Goal: Use online tool/utility: Utilize a website feature to perform a specific function

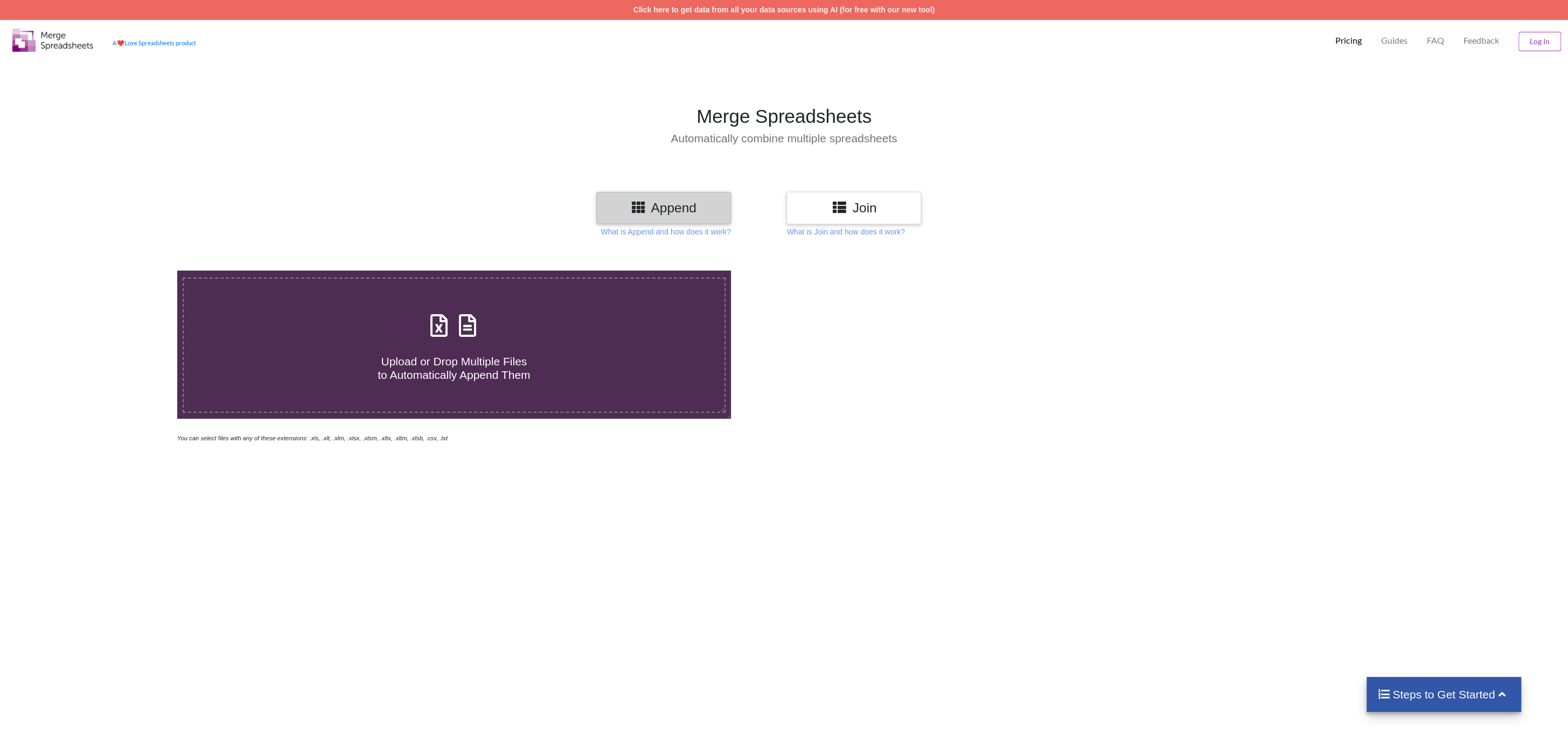
click at [466, 331] on icon at bounding box center [468, 320] width 27 height 22
click at [118, 271] on input "Upload or Drop Multiple Files to Automatically Append Them" at bounding box center [118, 271] width 0 height 0
type input "C:\fakepath\Trial Balance export [DATE] 12_32 CDT.xlsx"
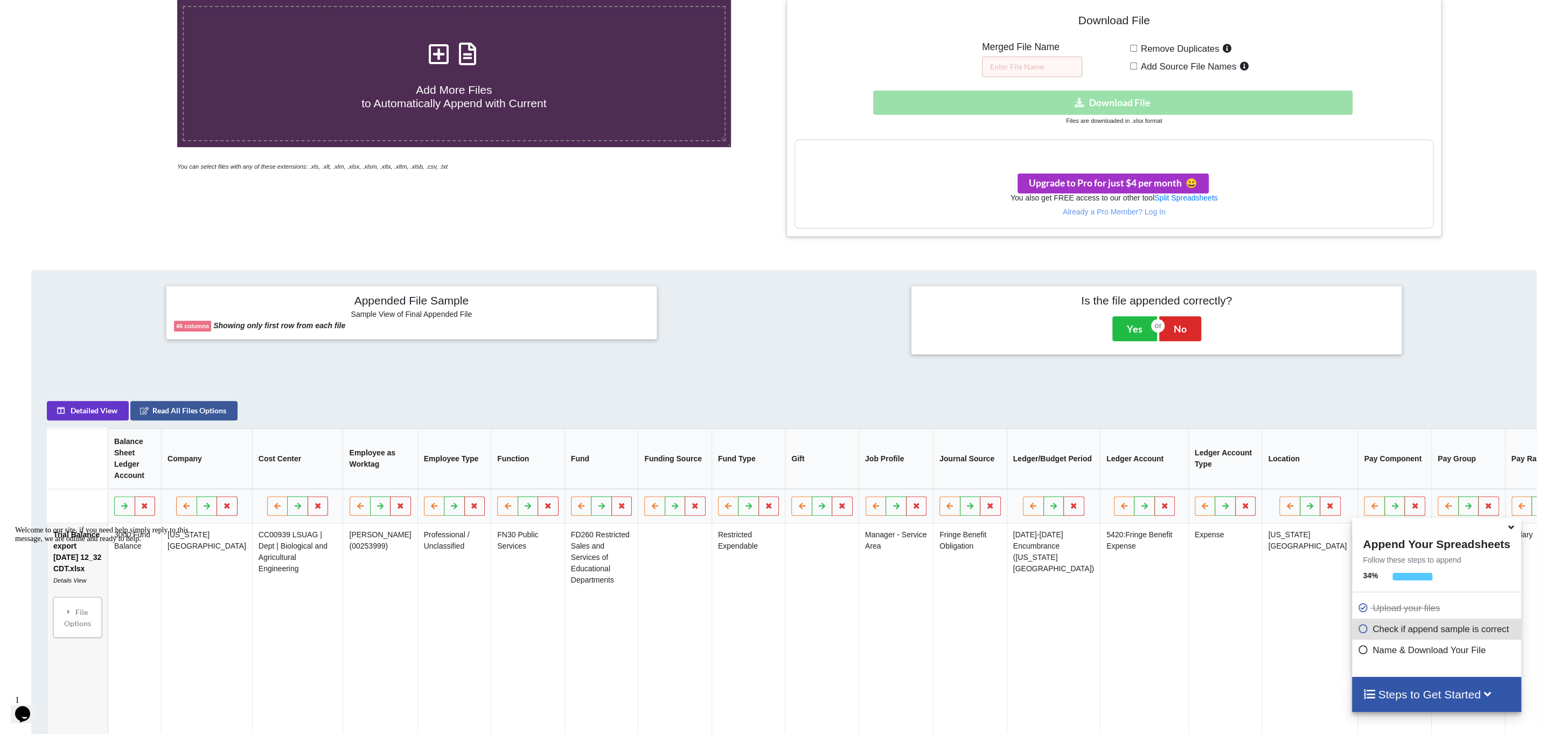
scroll to position [108, 0]
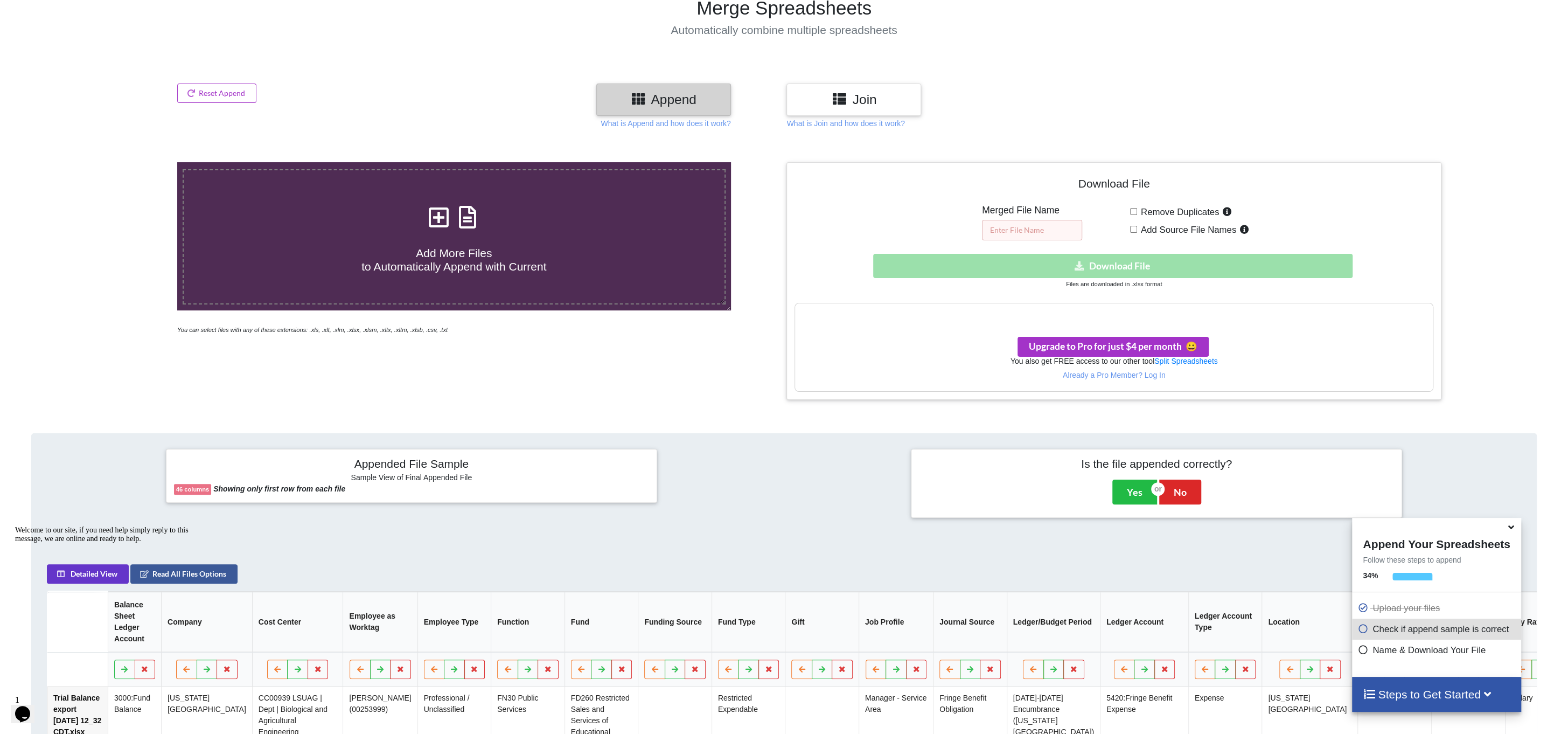
click at [1006, 235] on input "text" at bounding box center [1032, 230] width 100 height 20
type input "Encumber"
click at [1150, 375] on p "Already a Pro Member? Log In" at bounding box center [1113, 376] width 637 height 11
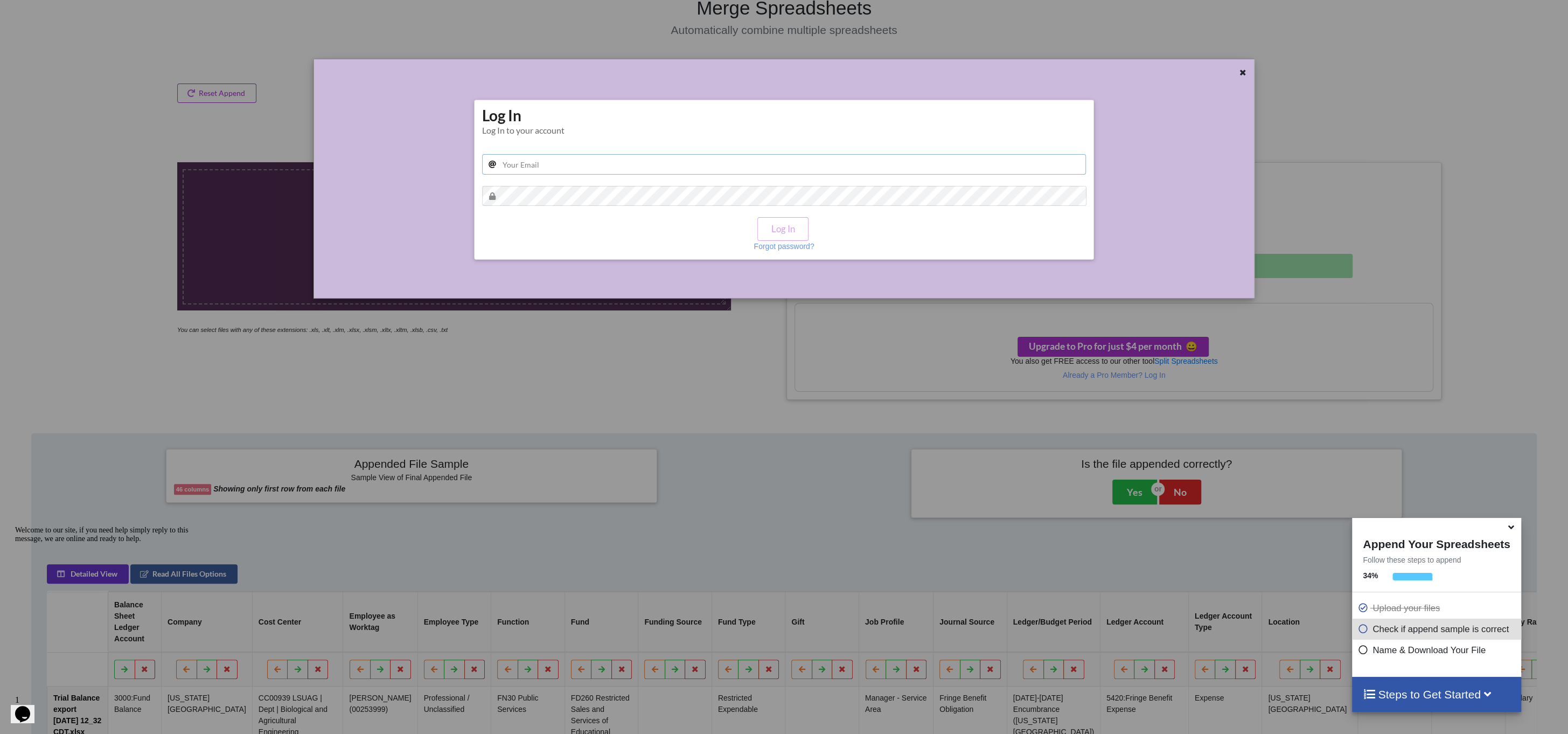
click at [601, 157] on input "text" at bounding box center [784, 165] width 604 height 20
click at [765, 233] on button "Log In" at bounding box center [783, 229] width 50 height 23
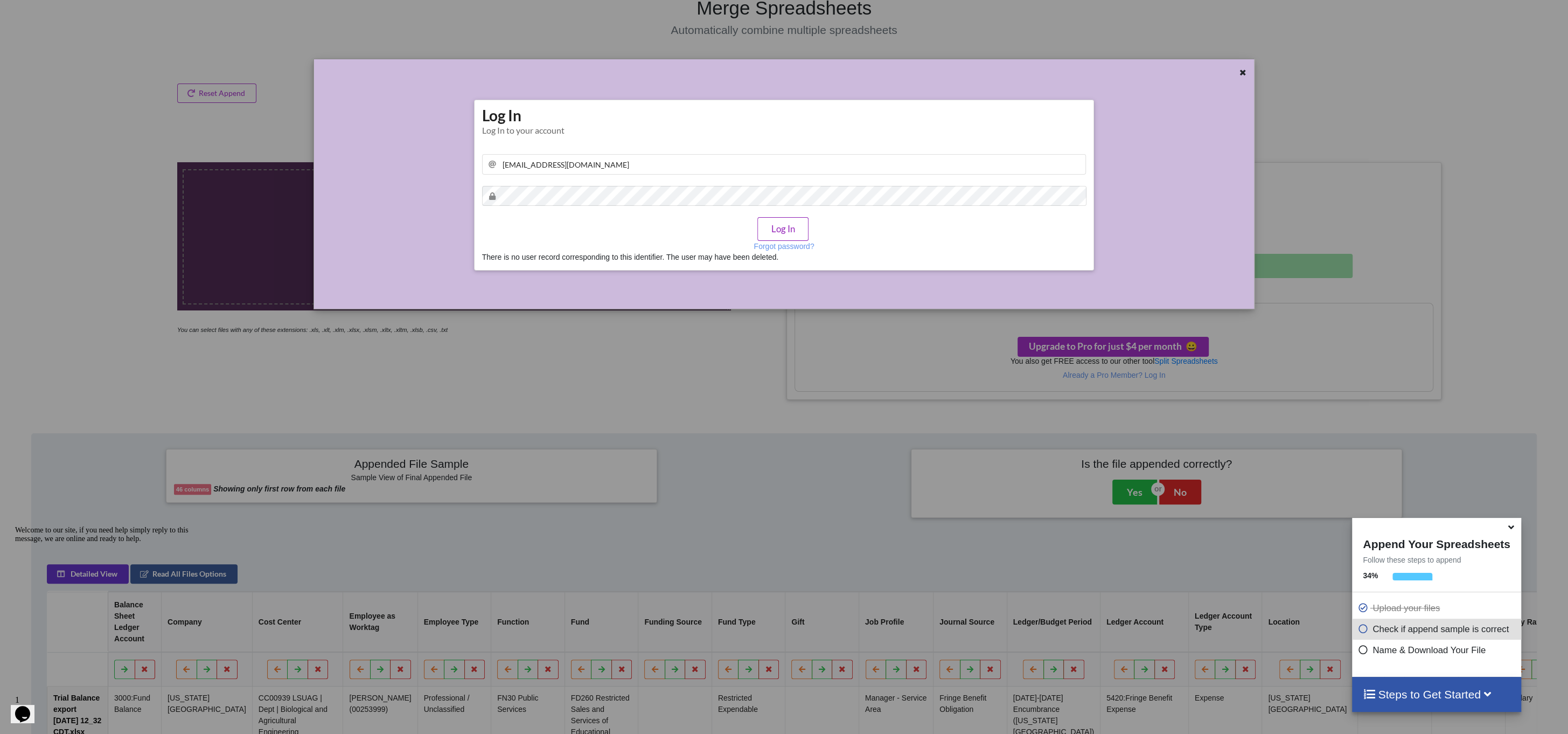
click at [771, 231] on button "Log In" at bounding box center [783, 229] width 50 height 23
click at [583, 180] on div "Log In Log In to your account wendysimoneaux21@icloud.com Log In Forgot passwor…" at bounding box center [784, 184] width 604 height 157
click at [625, 155] on input "wendysimoneaux21@icloud.com" at bounding box center [784, 165] width 604 height 20
drag, startPoint x: 621, startPoint y: 157, endPoint x: 575, endPoint y: 161, distance: 46.2
click at [575, 161] on input "wendysimoneaux21@icloud.com" at bounding box center [784, 165] width 604 height 20
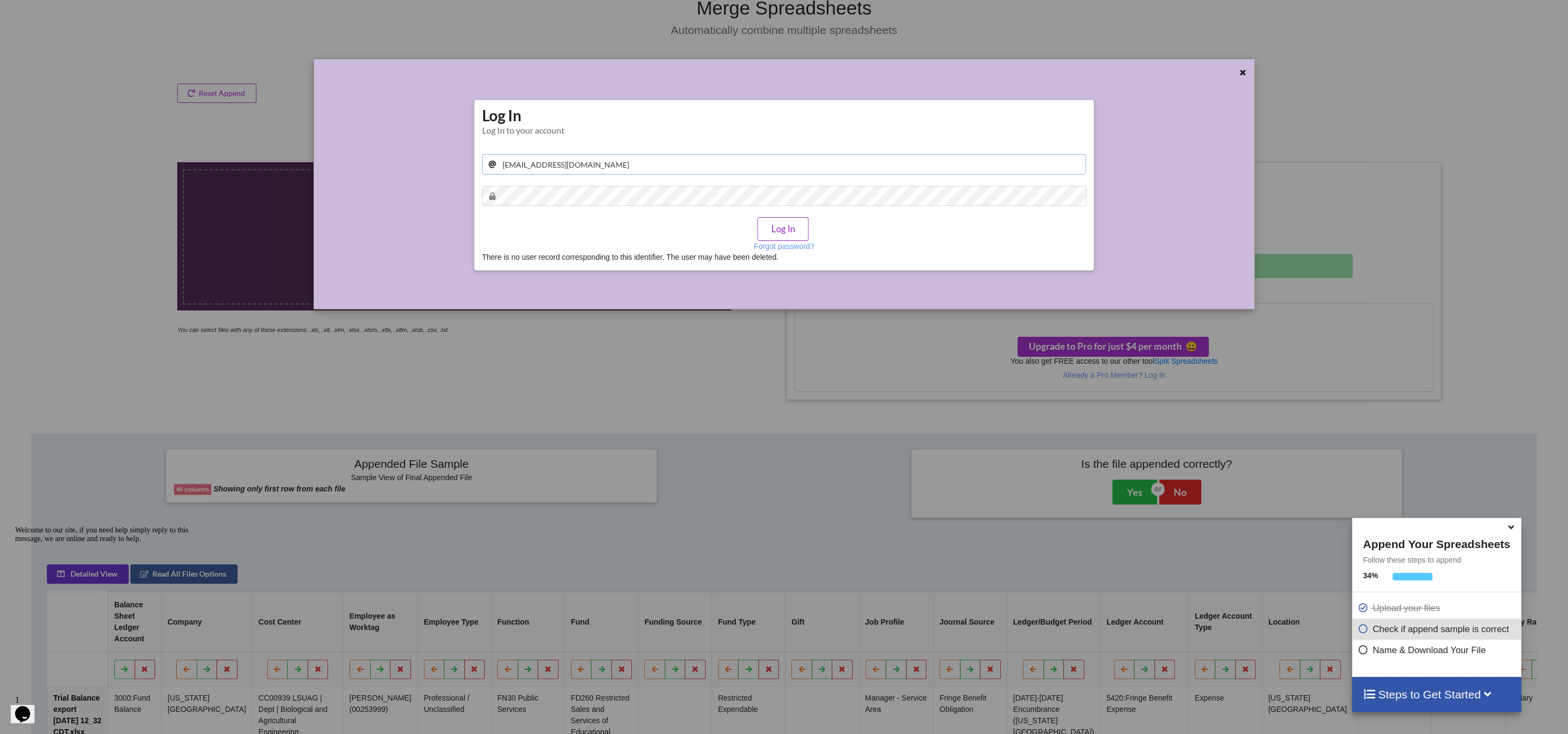
type input "[EMAIL_ADDRESS][DOMAIN_NAME]"
click at [767, 230] on button "Log In" at bounding box center [783, 229] width 50 height 23
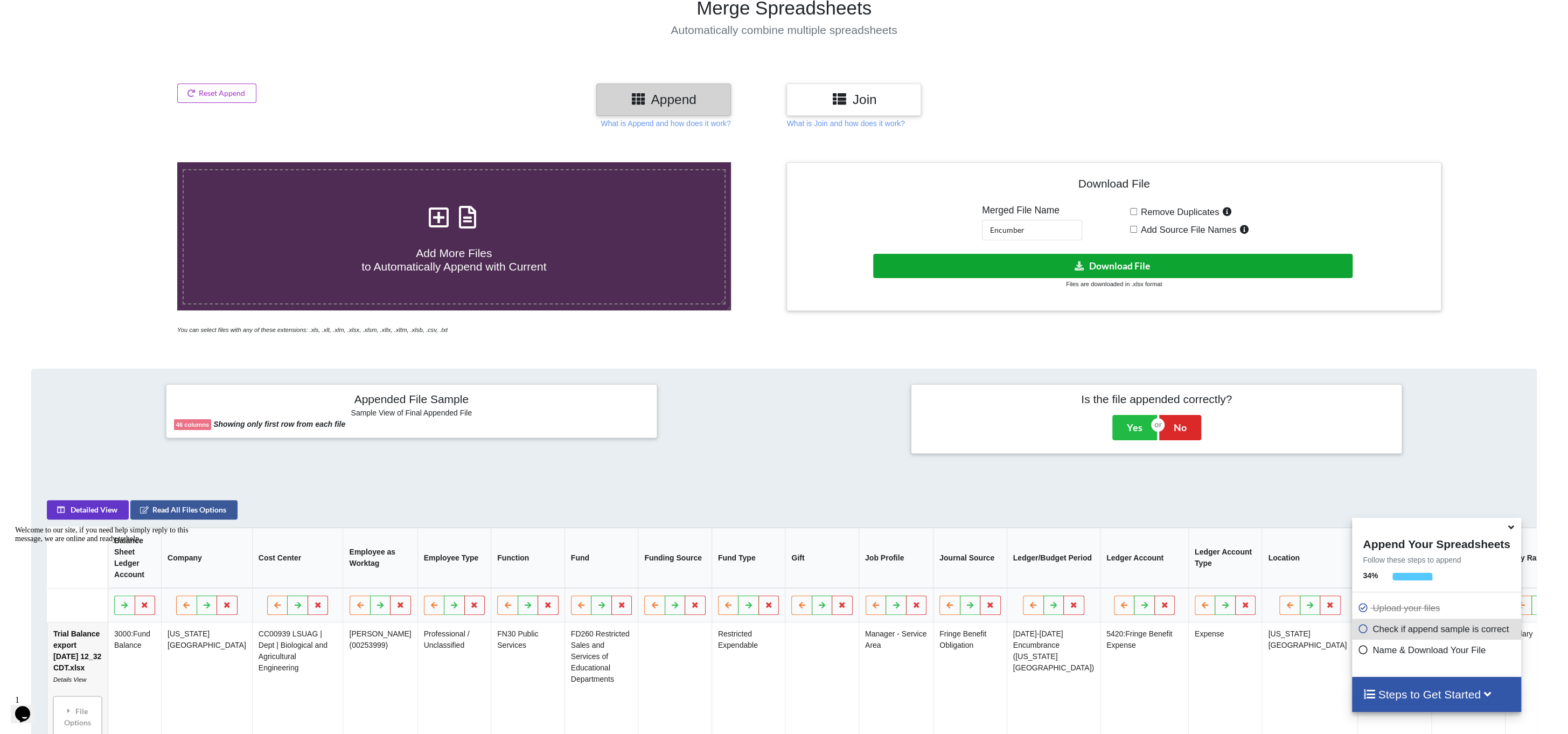
click at [1078, 263] on icon at bounding box center [1080, 265] width 12 height 8
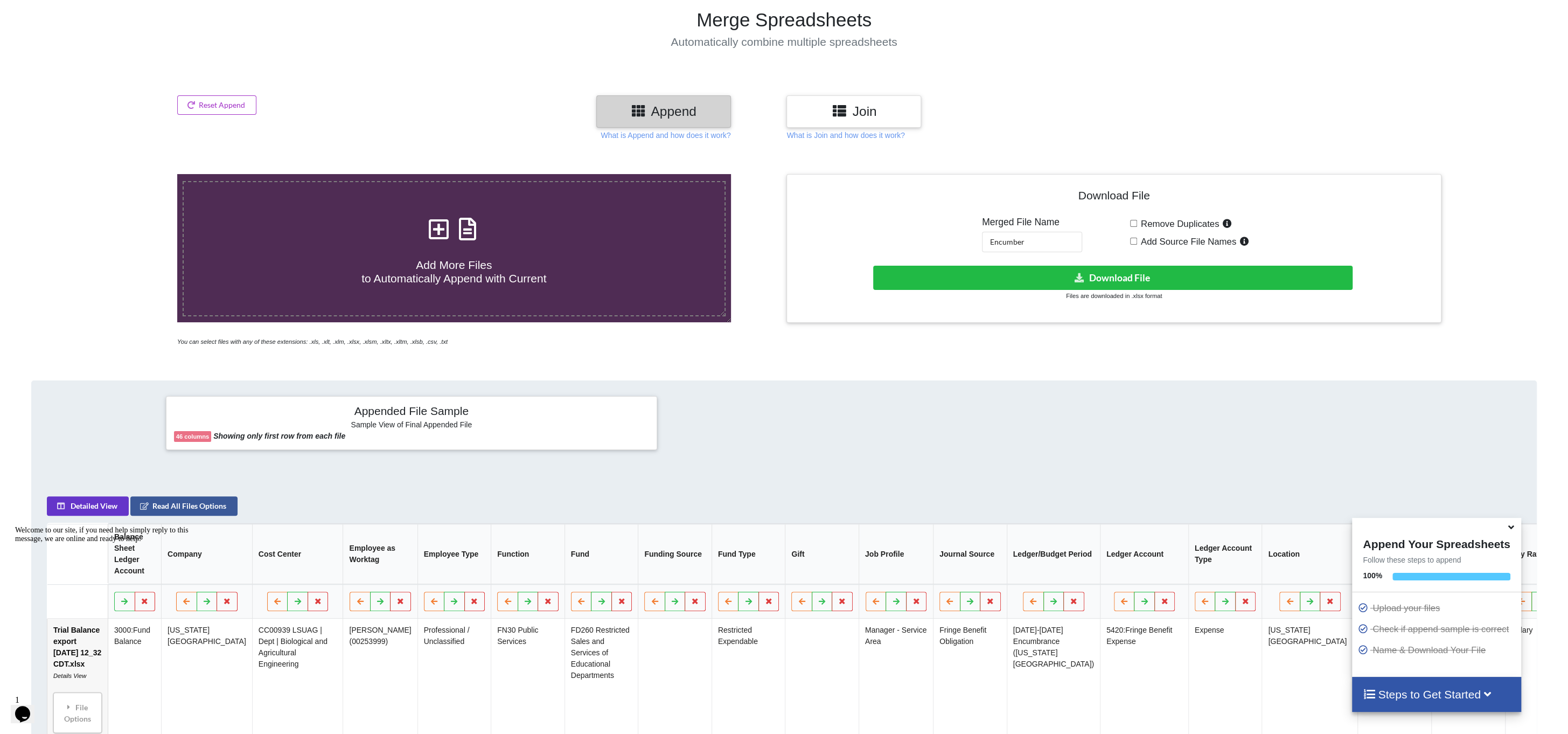
scroll to position [0, 0]
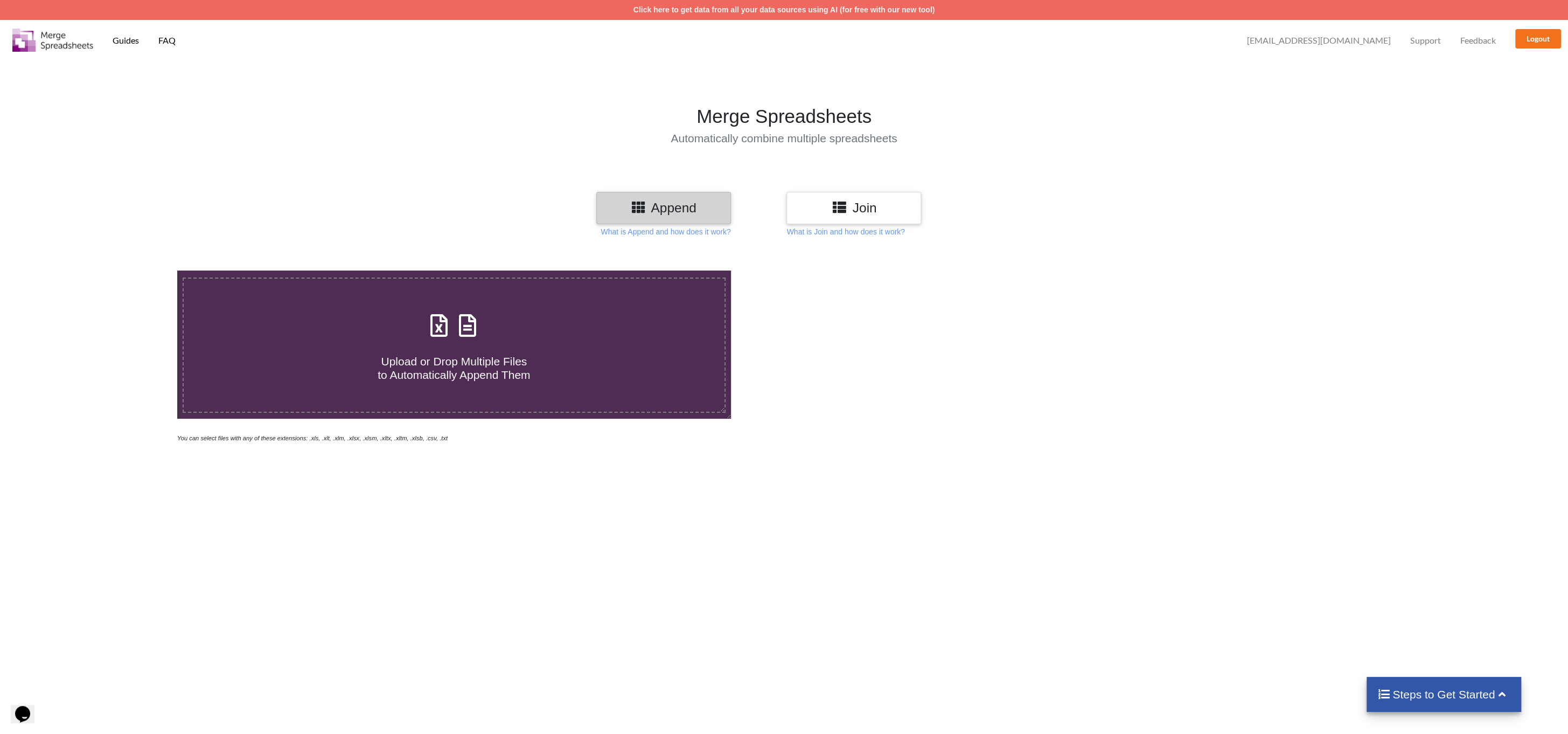
click at [456, 320] on icon at bounding box center [468, 320] width 27 height 22
click at [118, 271] on input "Upload or Drop Multiple Files to Automatically Append Them" at bounding box center [118, 271] width 0 height 0
type input "C:\fakepath\Encumber_7.xlsx"
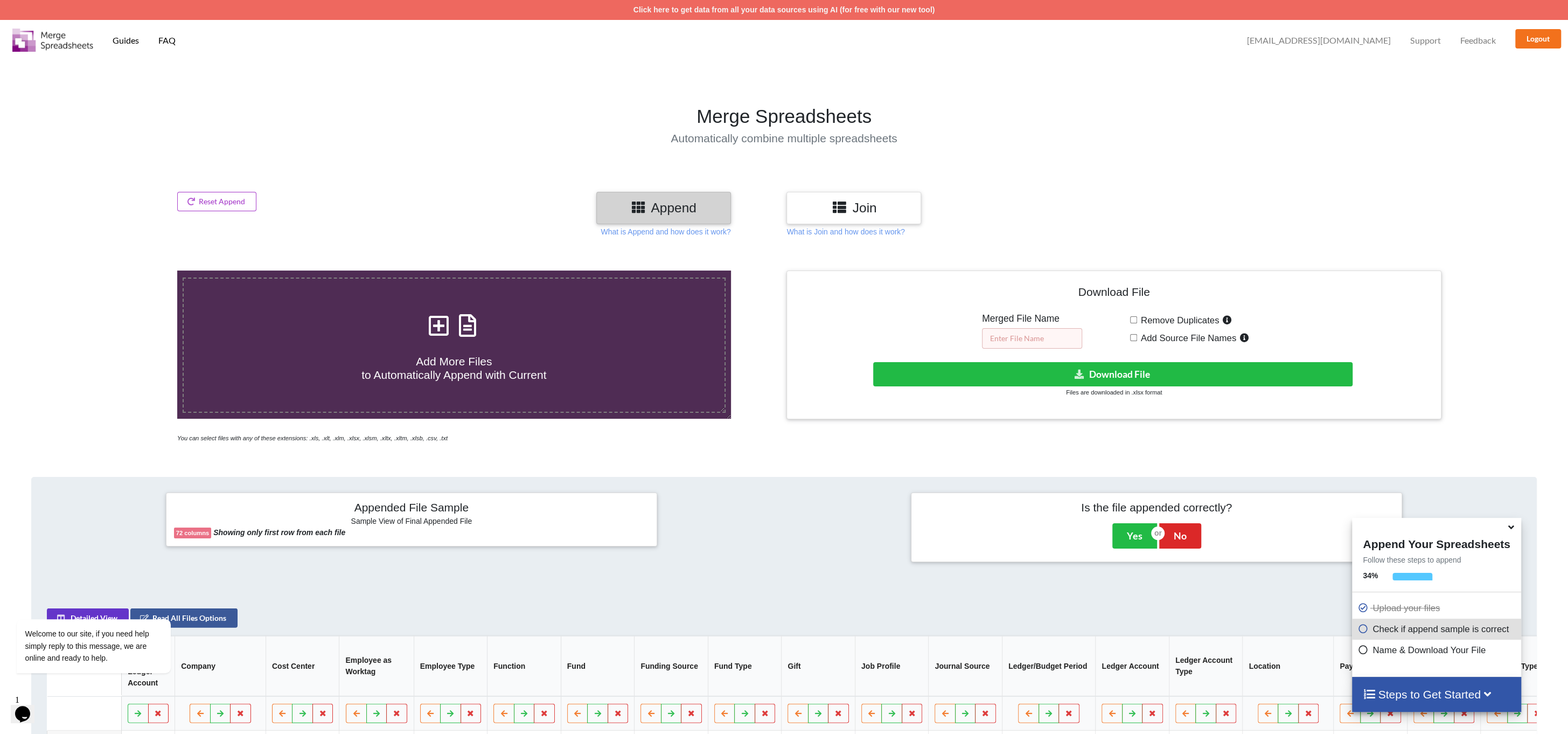
click at [1012, 345] on input "text" at bounding box center [1032, 338] width 100 height 20
type input "Total"
click at [1077, 382] on button "Download File" at bounding box center [1112, 374] width 479 height 24
